Goal: Task Accomplishment & Management: Manage account settings

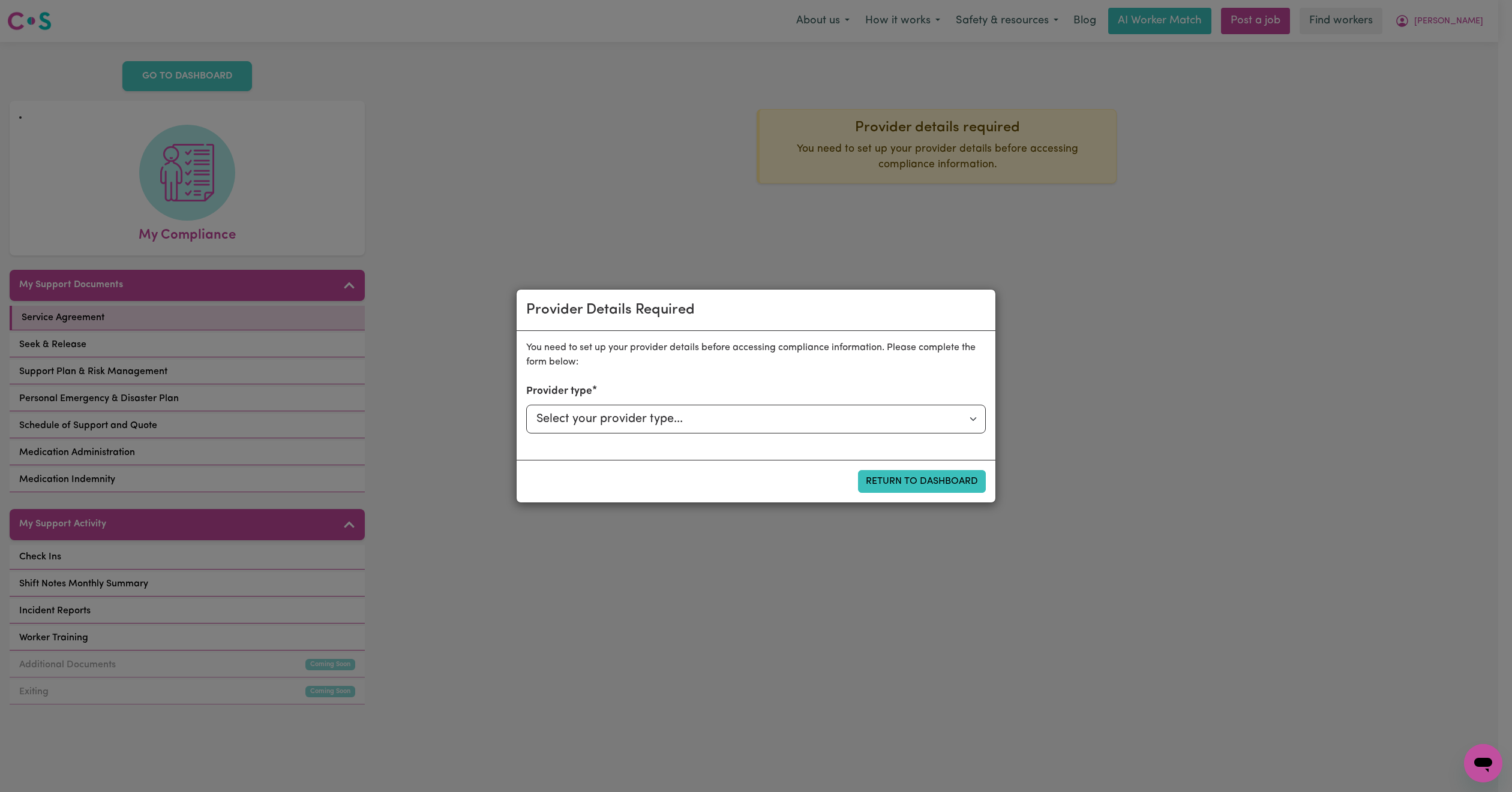
click at [1246, 233] on div "Provider Details Required You need to set up your provider details before acces…" at bounding box center [756, 396] width 1512 height 792
click at [944, 488] on button "Return to Dashboard" at bounding box center [921, 481] width 128 height 22
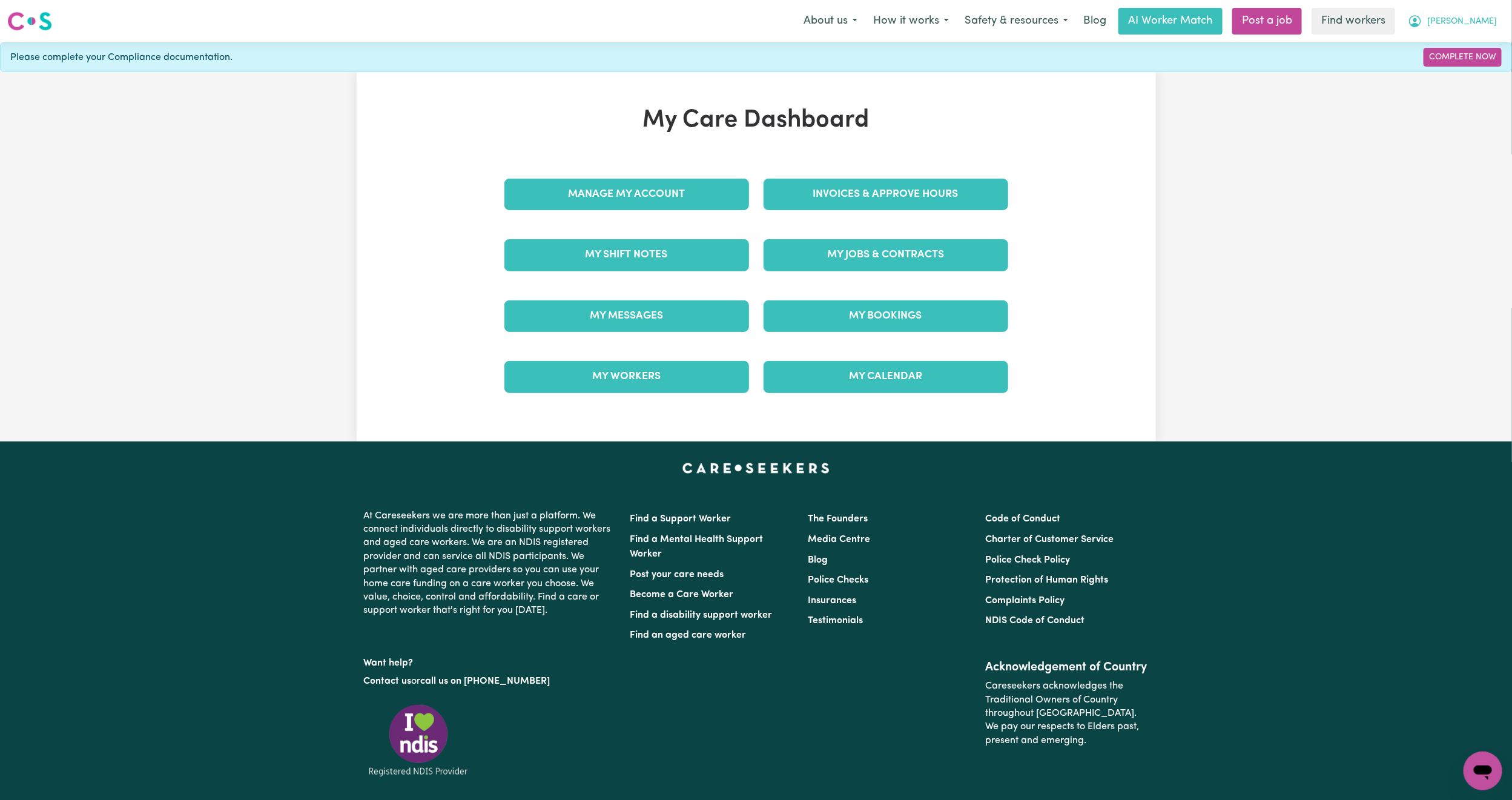
click at [1468, 32] on button "[PERSON_NAME]" at bounding box center [1452, 21] width 105 height 26
click at [1435, 75] on link "Logout" at bounding box center [1456, 69] width 96 height 23
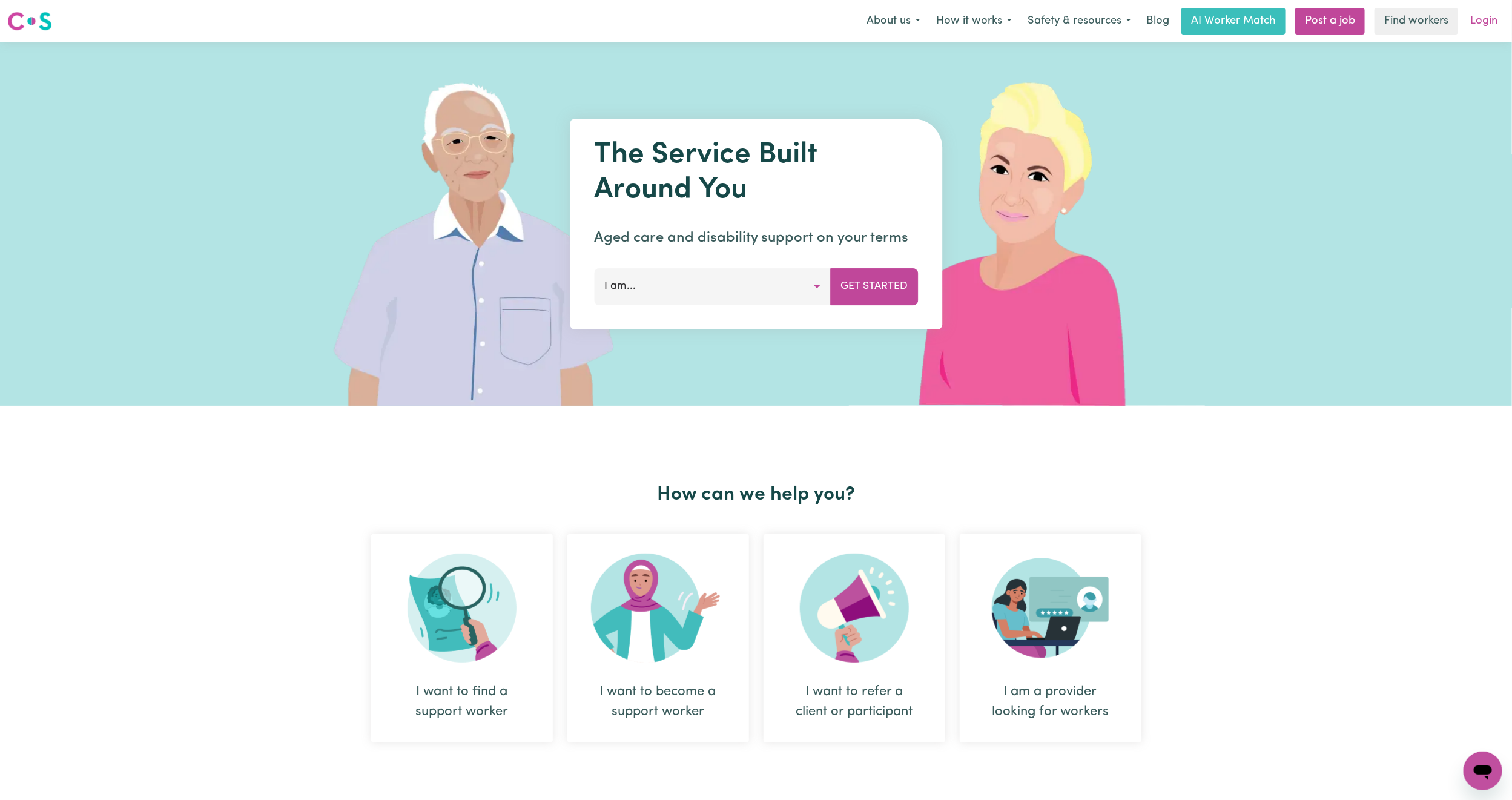
click at [1481, 23] on link "Login" at bounding box center [1483, 21] width 42 height 26
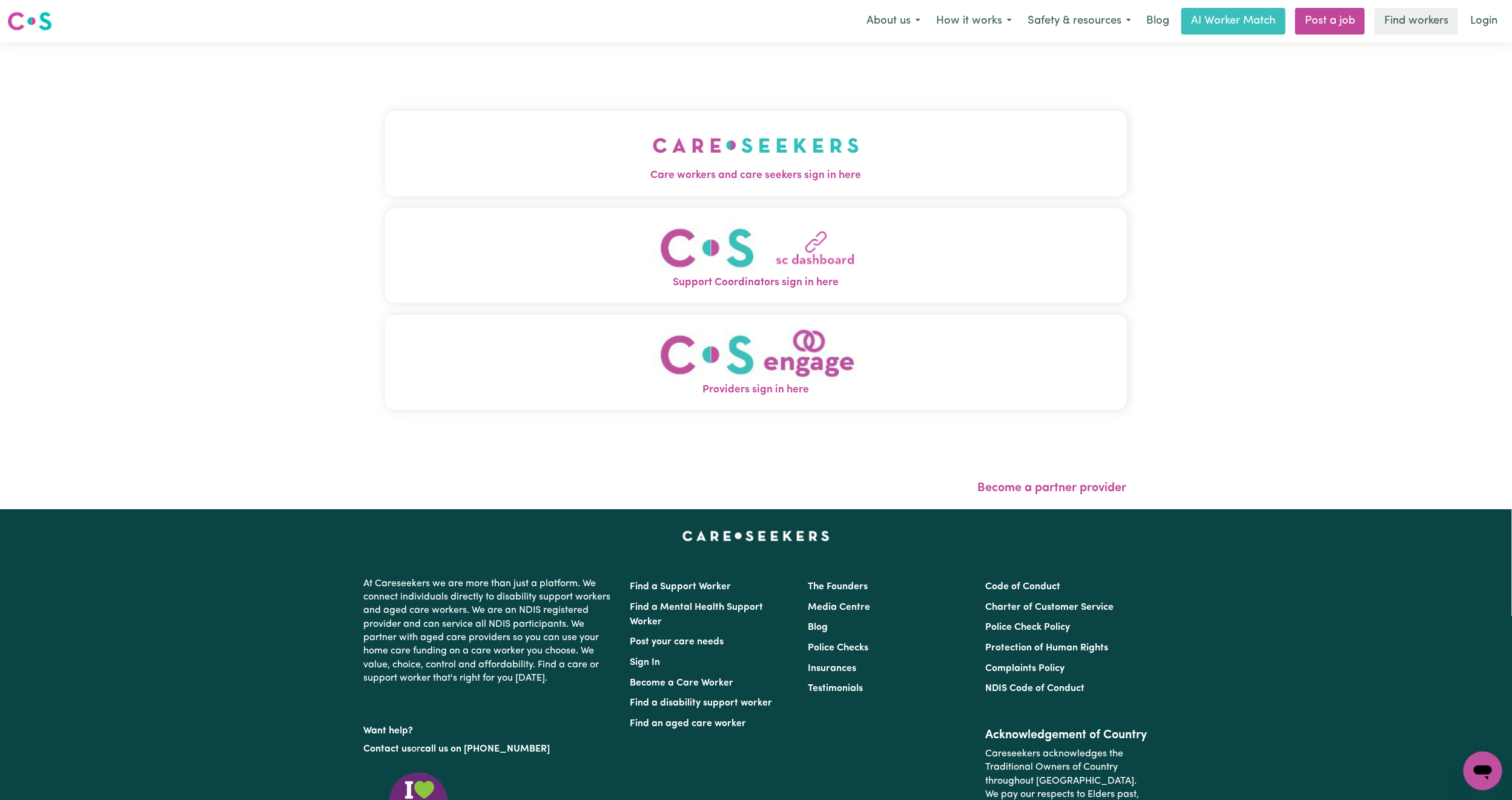
click at [618, 140] on button "Care workers and care seekers sign in here" at bounding box center [756, 153] width 742 height 85
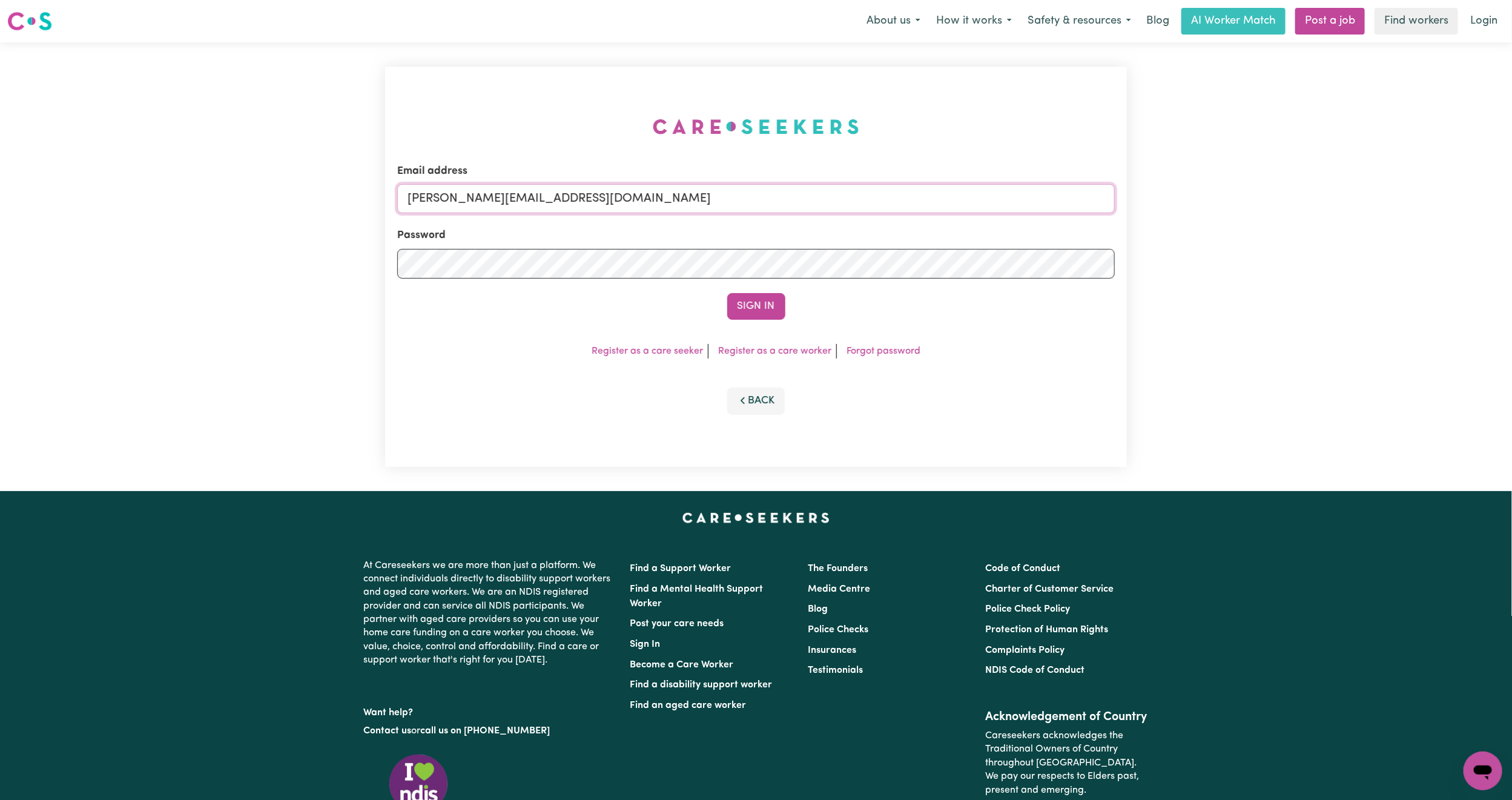
click at [541, 197] on input "[PERSON_NAME][EMAIL_ADDRESS][DOMAIN_NAME]" at bounding box center [756, 199] width 718 height 29
click at [808, 253] on form "Email address [EMAIL_ADDRESS][PERSON_NAME][DOMAIN_NAME] Password Sign In" at bounding box center [756, 241] width 718 height 156
type input "superuser~[PERSON_NAME][EMAIL_ADDRESS][DOMAIN_NAME]"
click at [727, 293] on button "Sign In" at bounding box center [756, 306] width 58 height 26
